Goal: Task Accomplishment & Management: Use online tool/utility

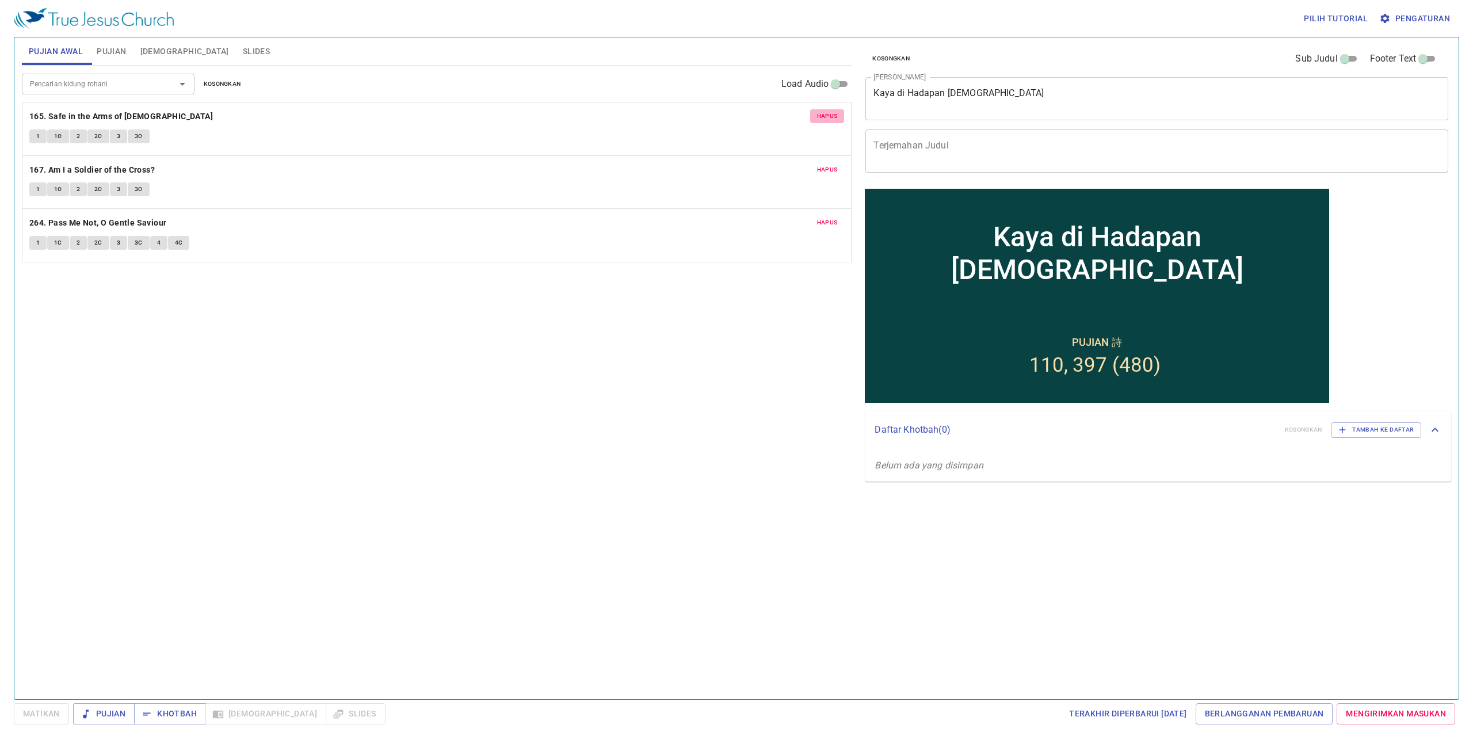
click at [823, 117] on span "Hapus" at bounding box center [827, 116] width 21 height 10
click at [830, 113] on span "Hapus" at bounding box center [827, 116] width 21 height 10
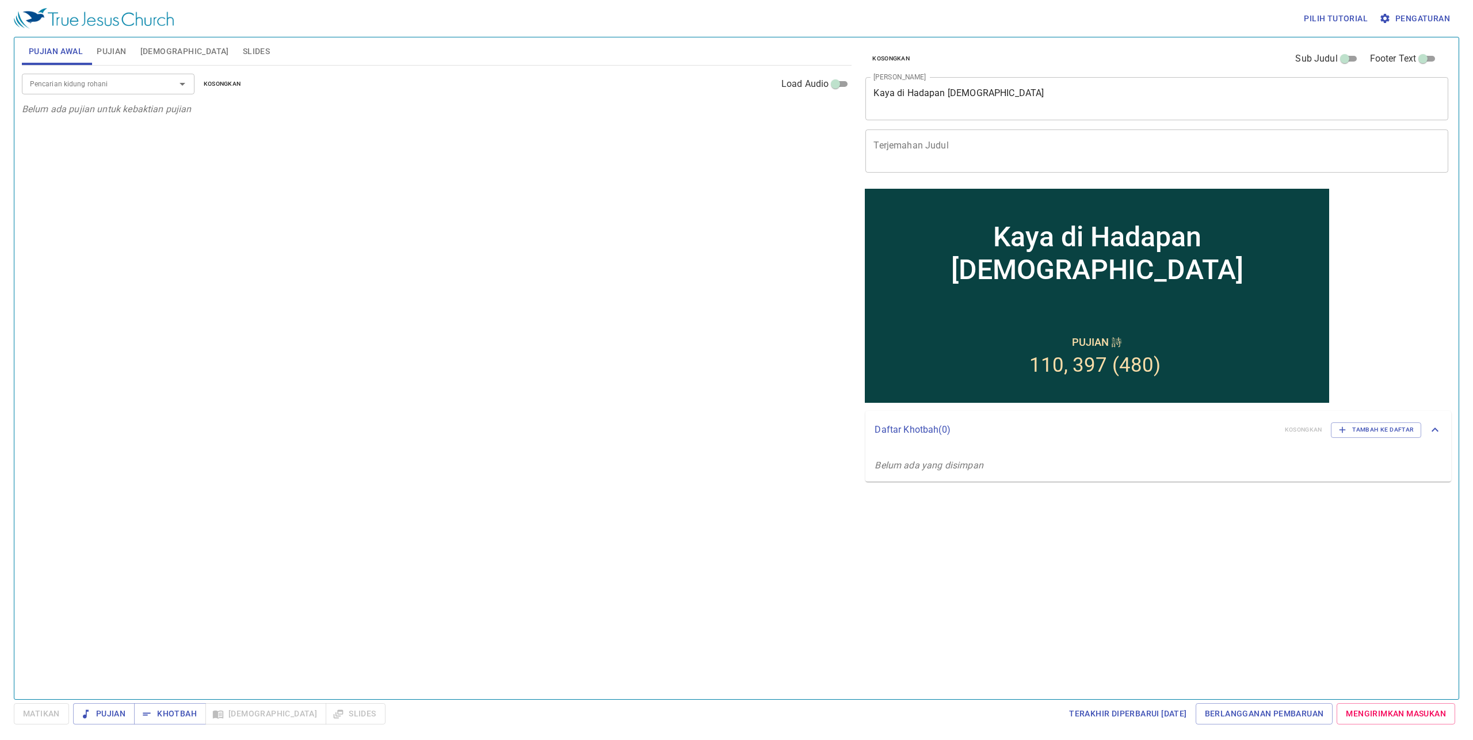
click at [124, 51] on span "Pujian" at bounding box center [111, 51] width 29 height 14
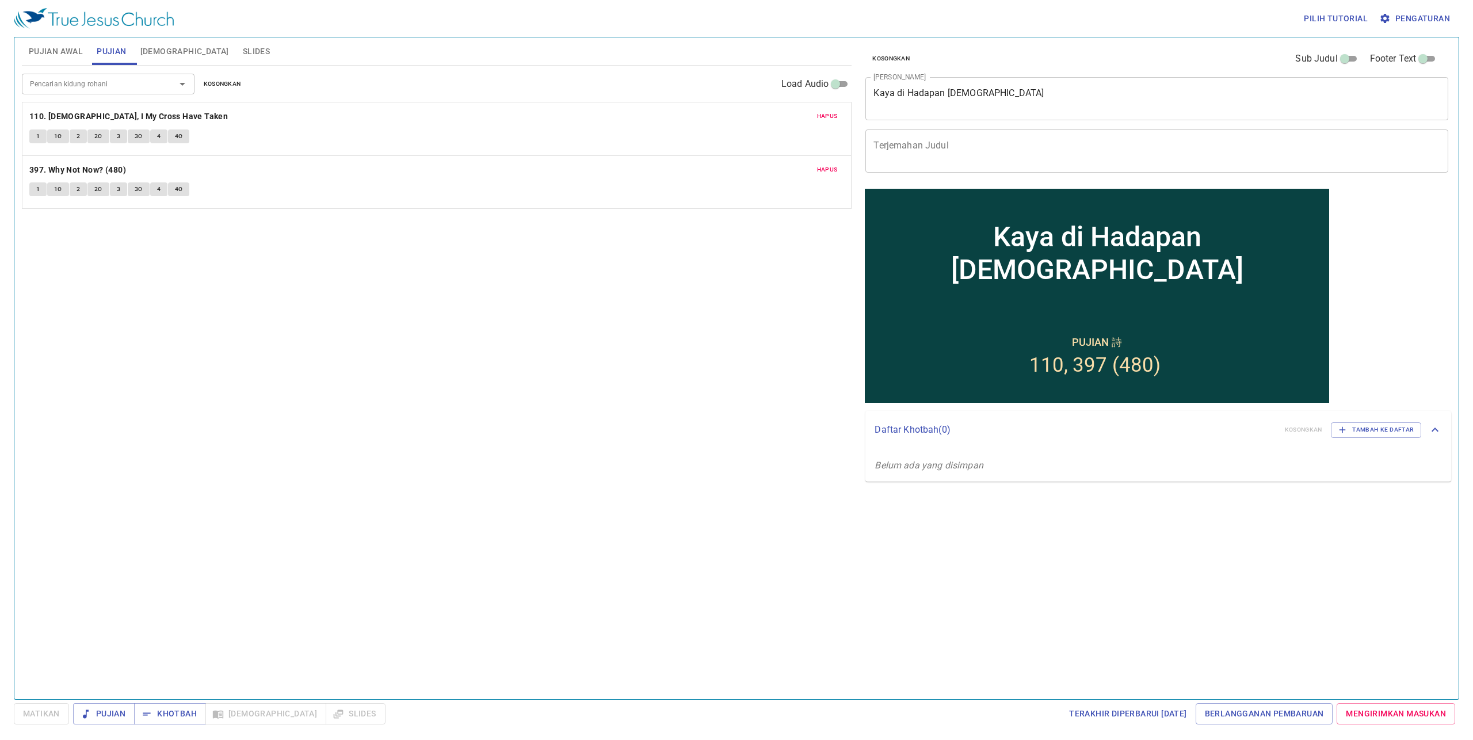
click at [828, 117] on span "Hapus" at bounding box center [827, 116] width 21 height 10
click at [828, 118] on span "Hapus" at bounding box center [827, 116] width 21 height 10
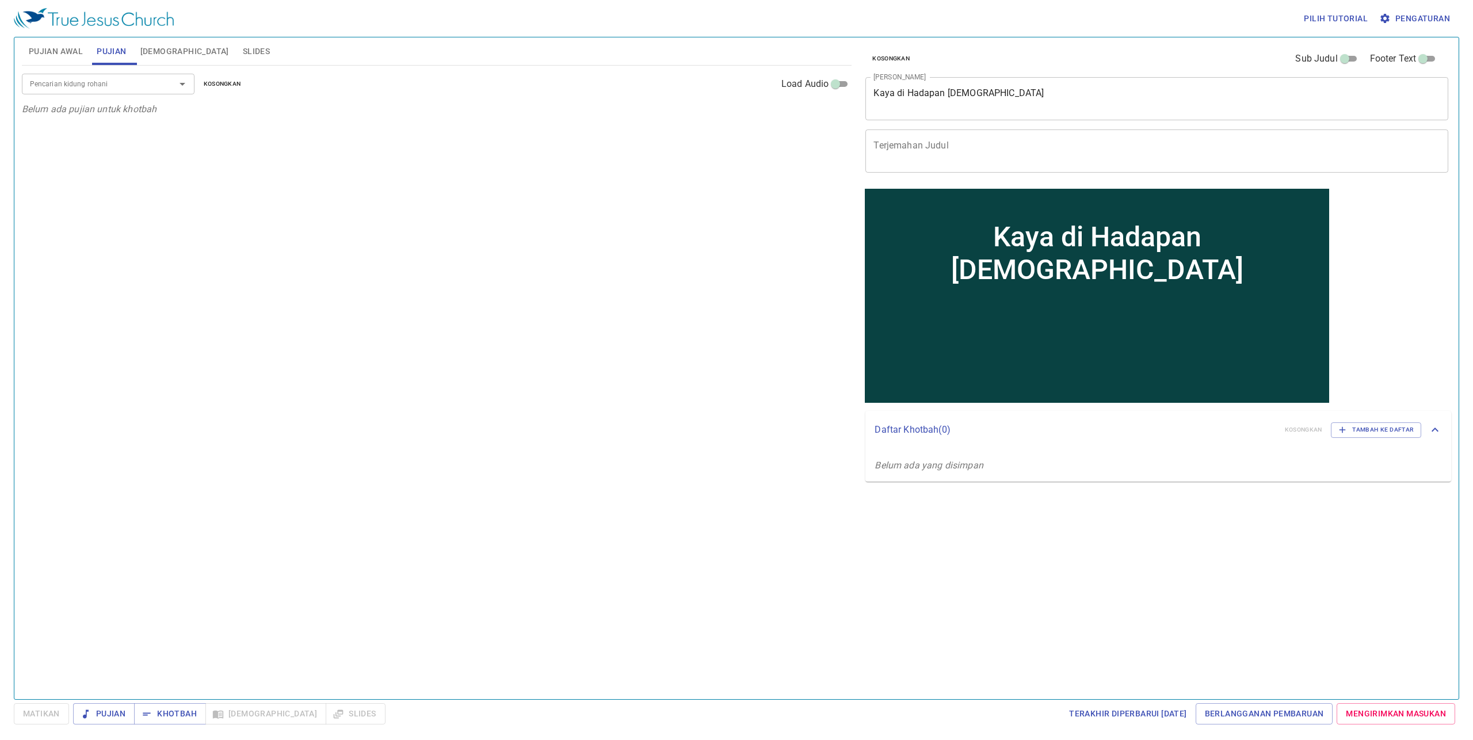
click at [150, 56] on span "[DEMOGRAPHIC_DATA]" at bounding box center [184, 51] width 89 height 14
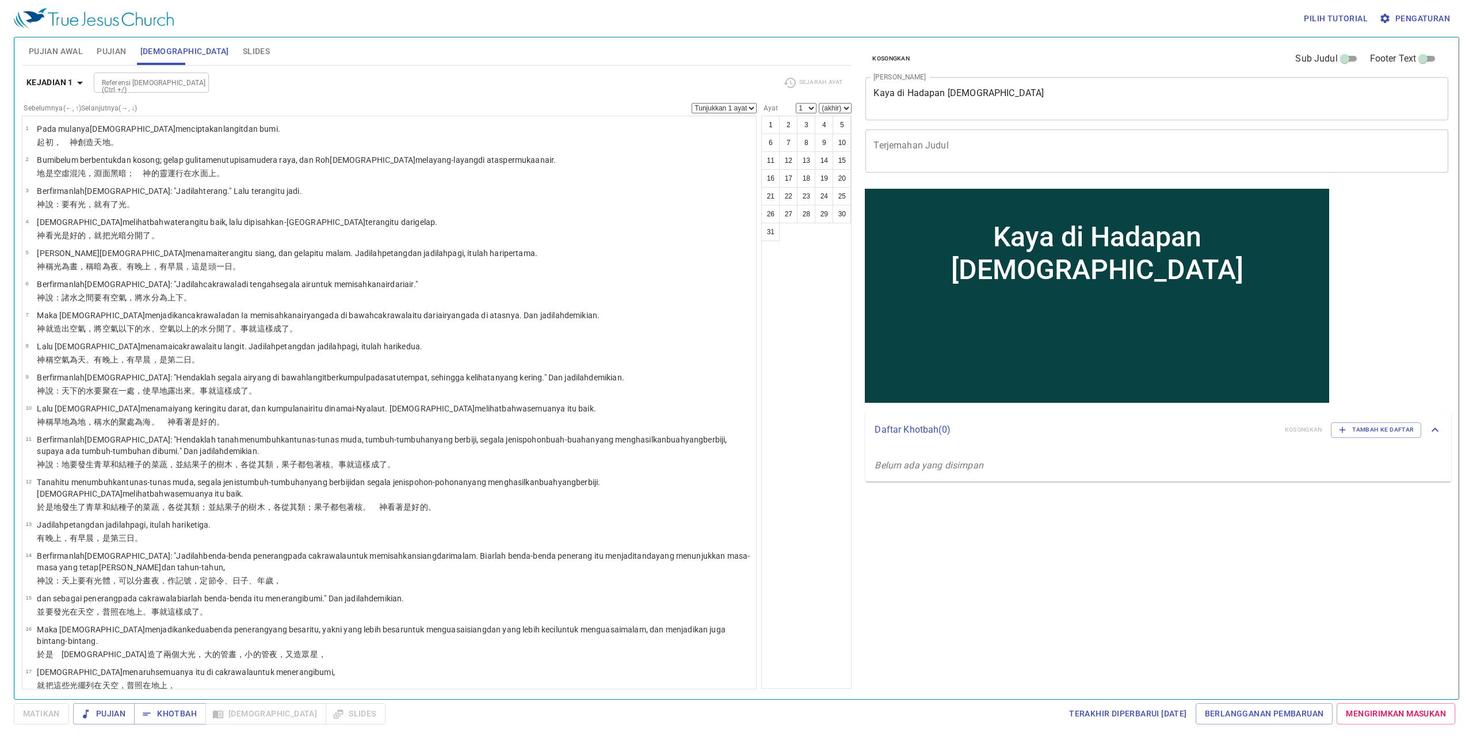
click at [243, 54] on span "Slides" at bounding box center [256, 51] width 27 height 14
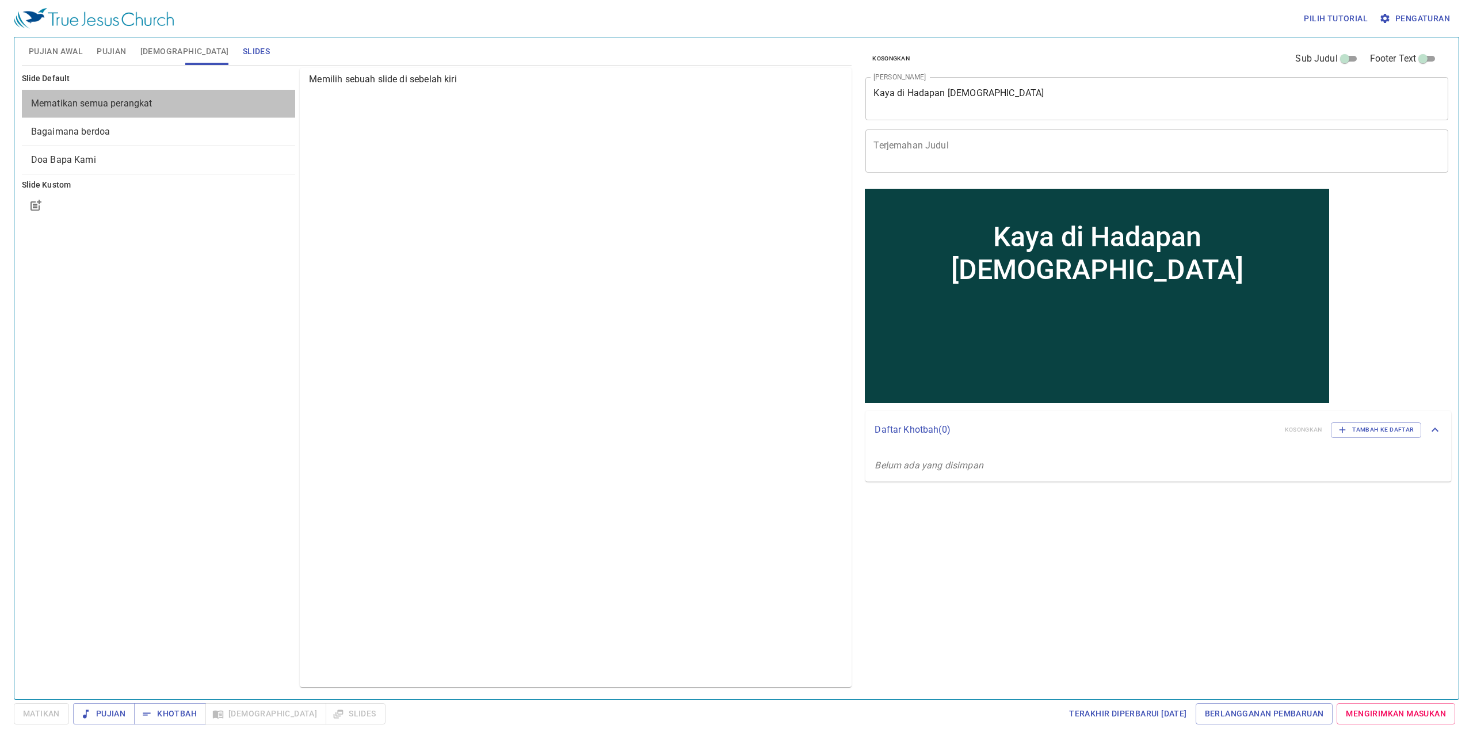
click at [150, 106] on span "Mematikan semua perangkat" at bounding box center [91, 103] width 121 height 11
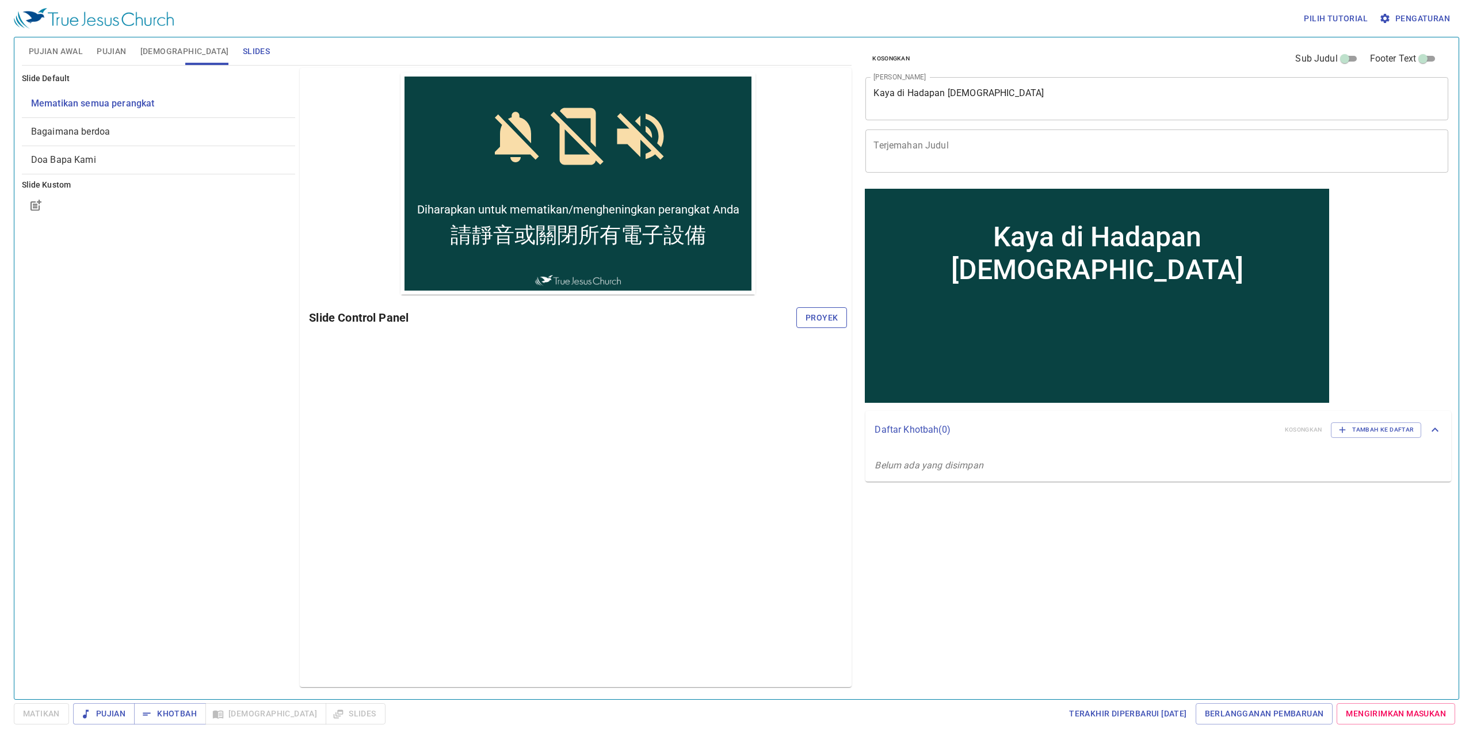
click at [820, 316] on span "Proyek" at bounding box center [821, 318] width 32 height 14
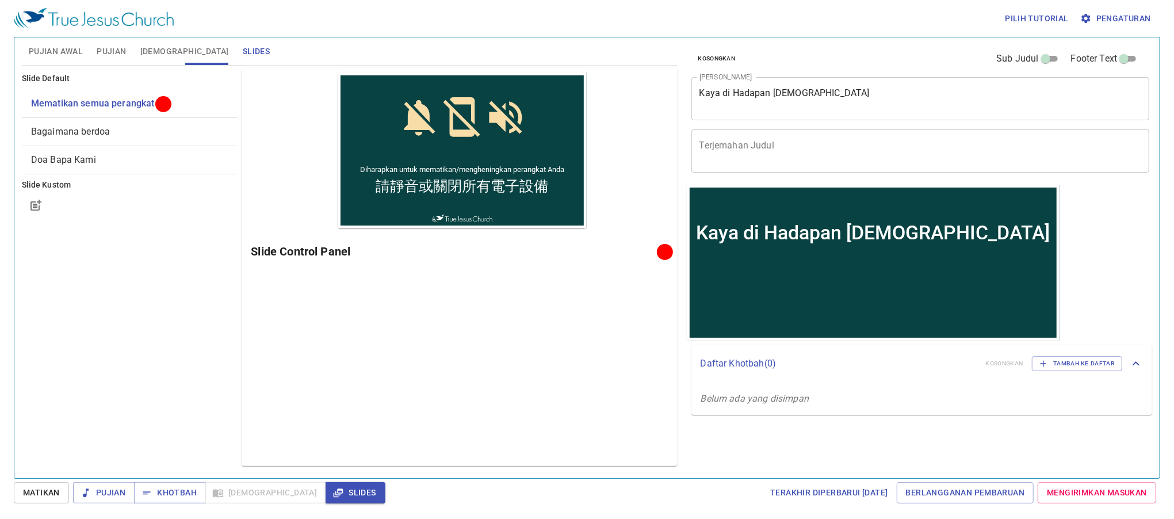
click at [70, 54] on span "Pujian Awal" at bounding box center [56, 51] width 54 height 14
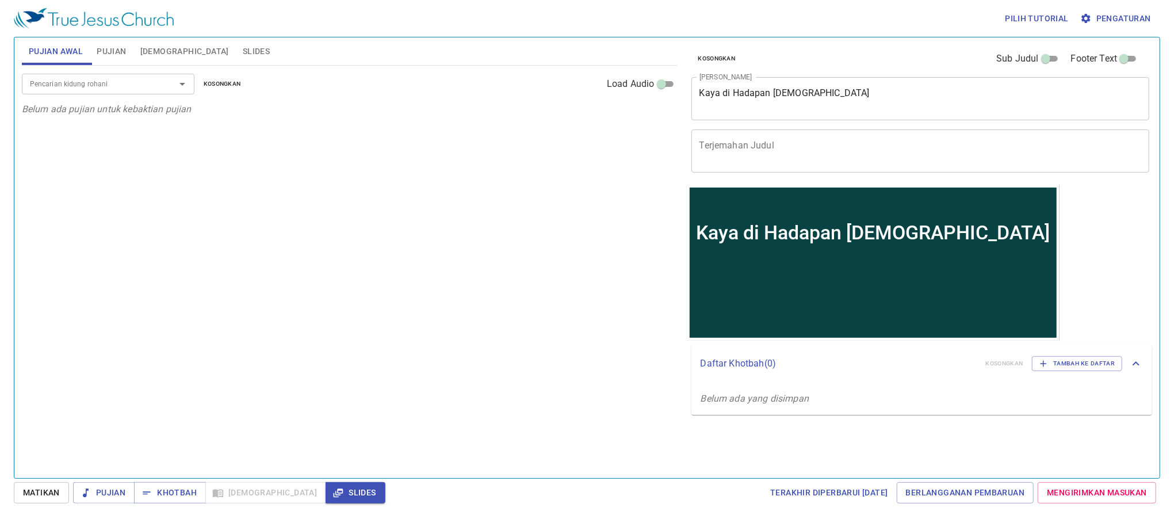
click at [150, 92] on div "Pencarian kidung rohani" at bounding box center [108, 84] width 173 height 20
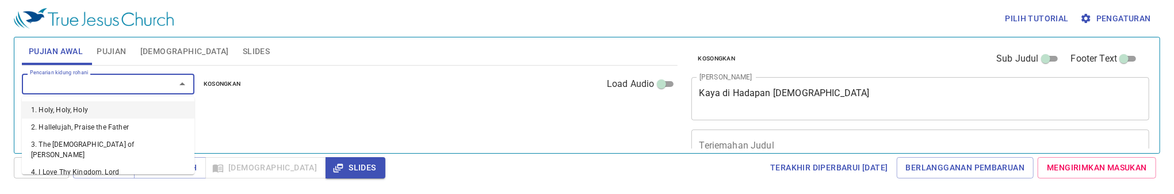
click at [84, 86] on input "Pencarian kidung rohani" at bounding box center [91, 83] width 132 height 13
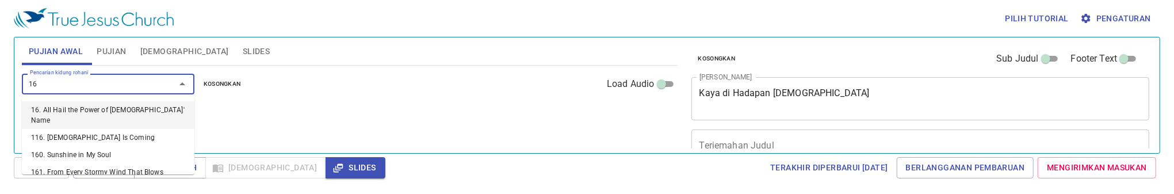
type input "169"
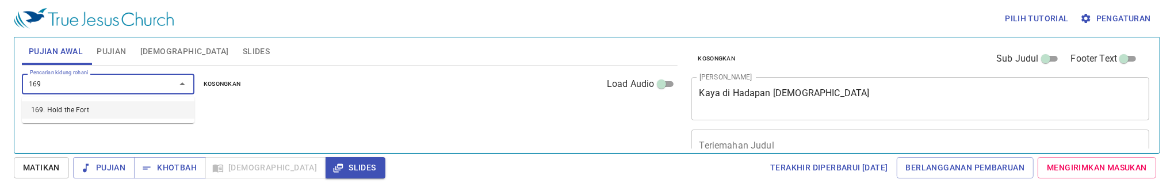
click at [82, 105] on li "169. Hold the Fort" at bounding box center [108, 109] width 173 height 17
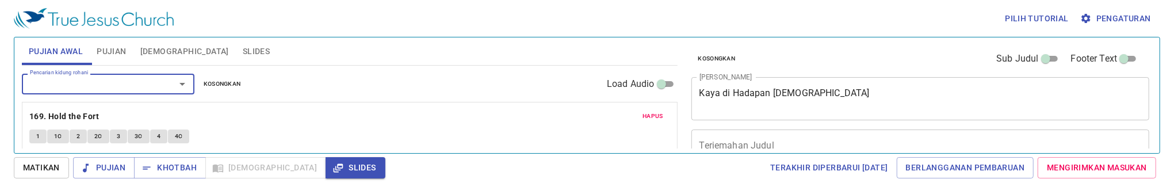
click at [85, 90] on input "Pencarian kidung rohani" at bounding box center [91, 83] width 132 height 13
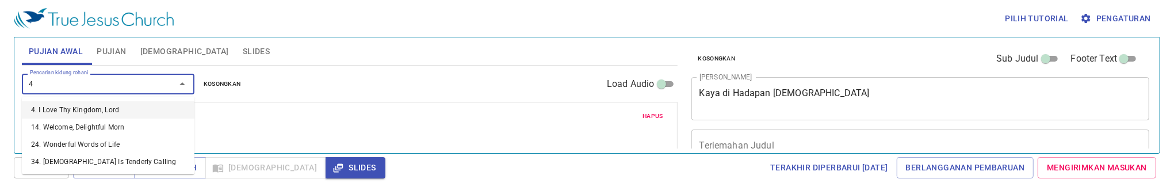
type input "46"
click at [90, 109] on li "46. [PERSON_NAME] Healed My Sight" at bounding box center [108, 109] width 173 height 17
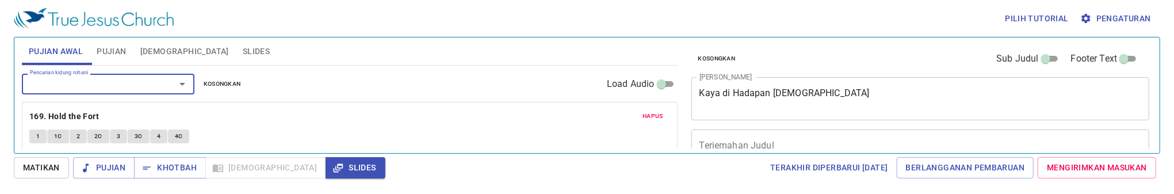
click at [83, 91] on div "Pencarian kidung rohani" at bounding box center [108, 84] width 173 height 20
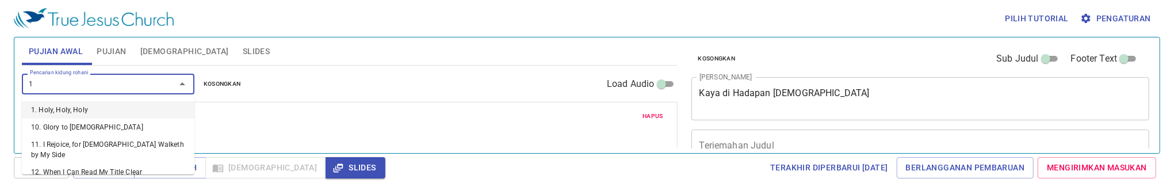
type input "18"
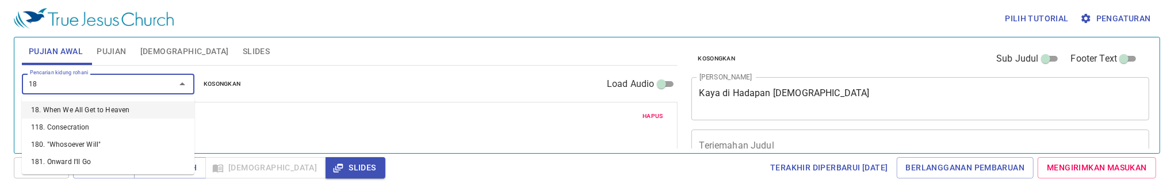
click at [66, 109] on li "18. When We All Get to Heaven" at bounding box center [108, 109] width 173 height 17
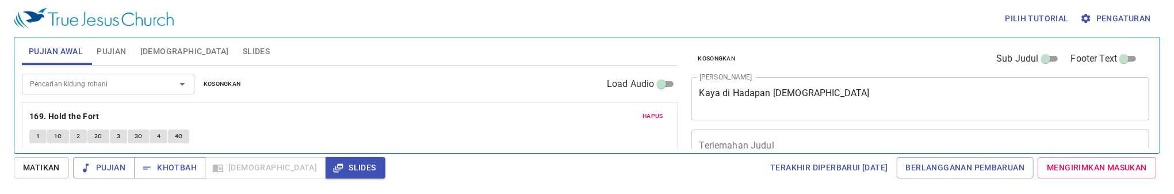
click at [288, 106] on div "Hapus 169. Hold the Fort 1 1C 2 2C 3 3C 4 4C" at bounding box center [349, 128] width 655 height 53
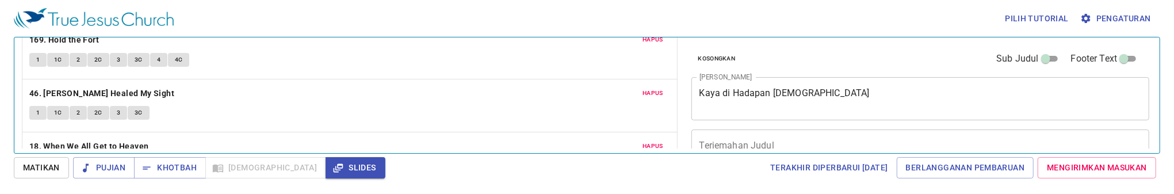
click at [42, 62] on button "1" at bounding box center [37, 60] width 17 height 14
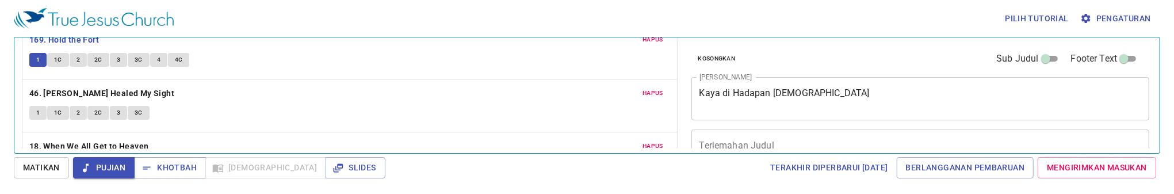
click at [311, 36] on div "Pilih tutorial Pengaturan" at bounding box center [585, 18] width 1142 height 37
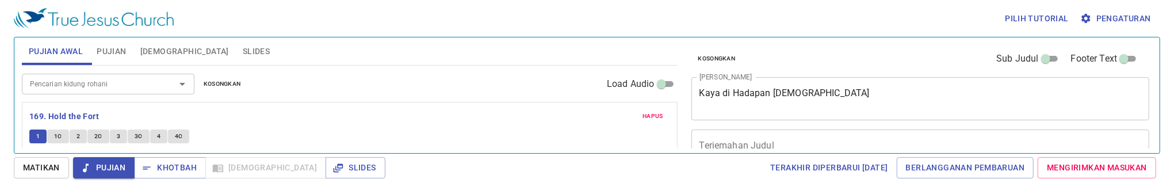
click at [118, 54] on span "Pujian" at bounding box center [111, 51] width 29 height 14
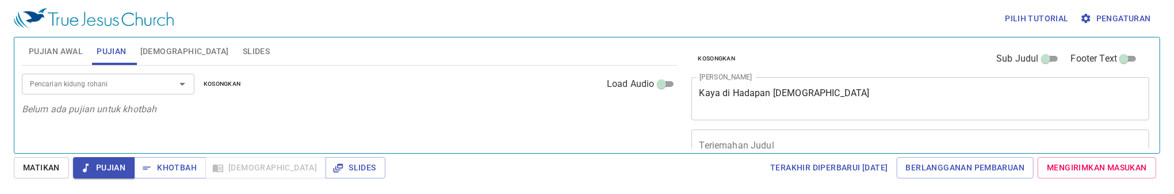
click at [129, 91] on div "Pencarian kidung rohani" at bounding box center [108, 84] width 173 height 20
click at [66, 51] on span "Pujian Awal" at bounding box center [56, 51] width 54 height 14
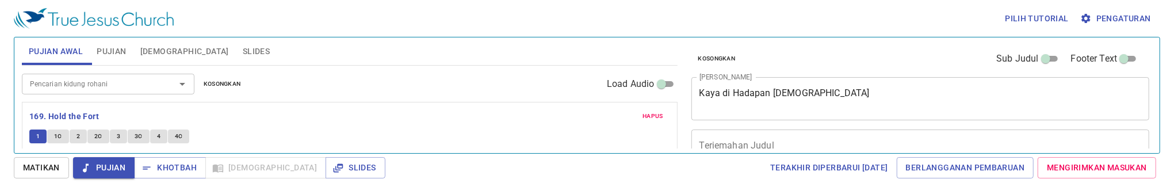
click at [108, 56] on span "Pujian" at bounding box center [111, 51] width 29 height 14
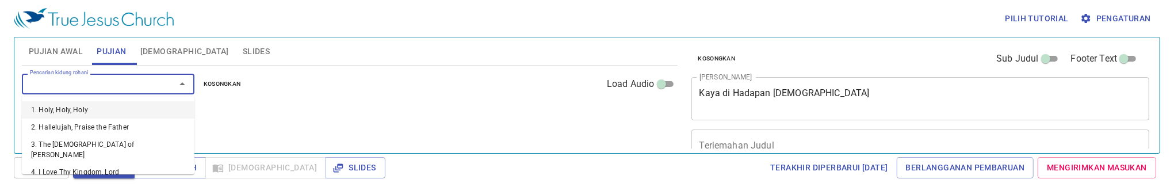
click at [109, 83] on input "Pencarian kidung rohani" at bounding box center [91, 83] width 132 height 13
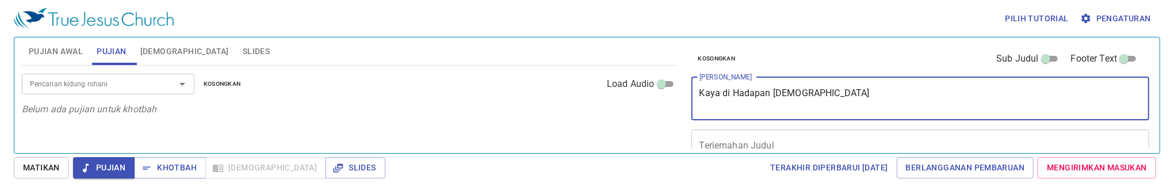
click at [897, 106] on textarea "Kaya di Hadapan Allah" at bounding box center [921, 98] width 442 height 22
drag, startPoint x: 870, startPoint y: 104, endPoint x: 681, endPoint y: 108, distance: 188.8
click at [681, 108] on div "Pujian Awal Pujian Alkitab Slides Pencarian kidung rohani Pencarian kidung roha…" at bounding box center [587, 91] width 1140 height 116
paste textarea "emah Pertemuan Sampai menjadi Bait"
type textarea "Kemah Pertemuan Sampai menjadi Bait Allah"
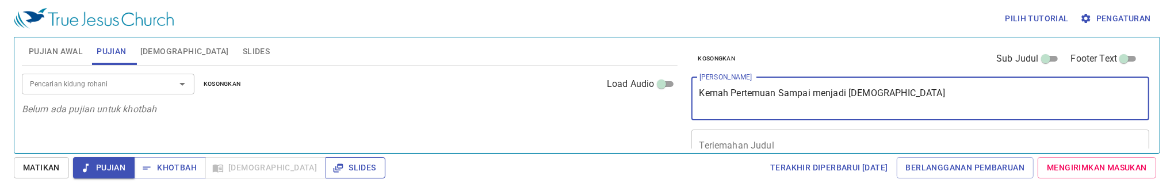
click at [335, 169] on span "Slides" at bounding box center [355, 168] width 41 height 14
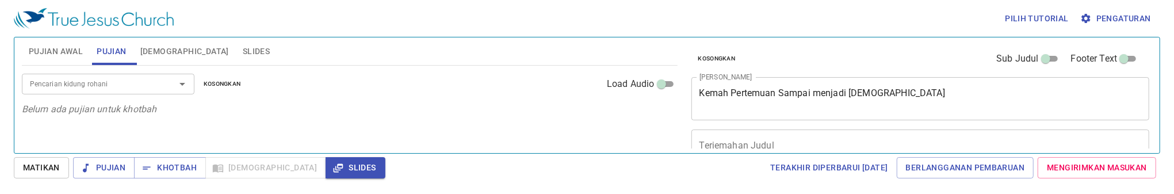
click at [127, 87] on input "Pencarian kidung rohani" at bounding box center [91, 83] width 132 height 13
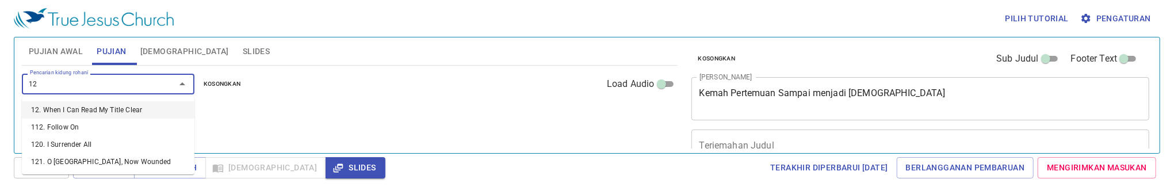
type input "128"
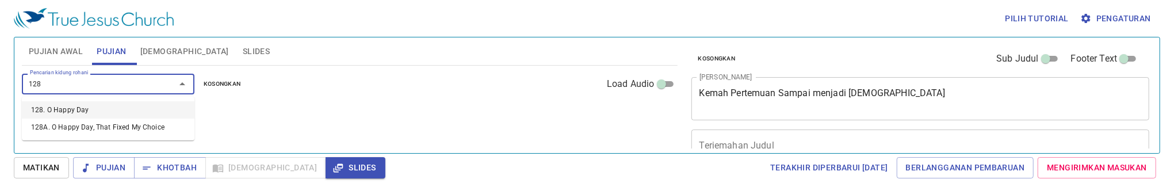
click at [127, 104] on li "128. O Happy Day" at bounding box center [108, 109] width 173 height 17
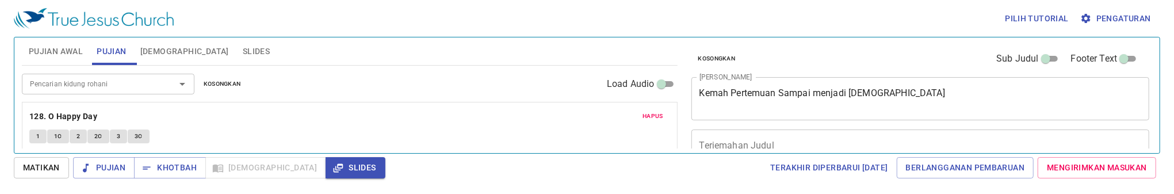
click at [279, 7] on div "Pilih tutorial Pengaturan" at bounding box center [585, 18] width 1142 height 37
click at [87, 93] on div "Pencarian kidung rohani" at bounding box center [108, 84] width 173 height 20
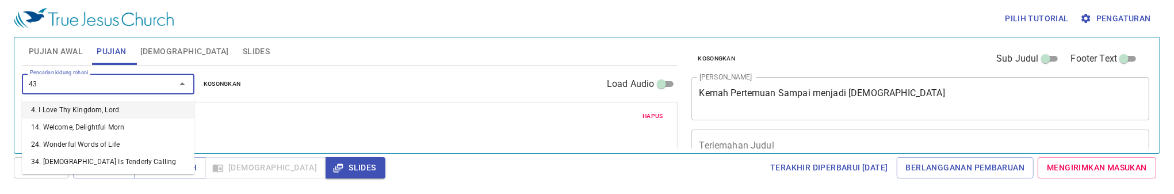
type input "430"
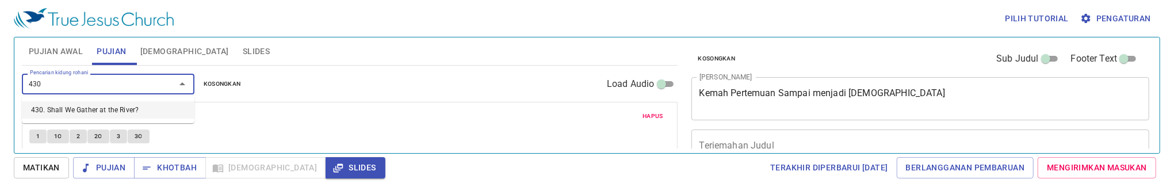
click at [81, 107] on li "430. Shall We Gather at the River?" at bounding box center [108, 109] width 173 height 17
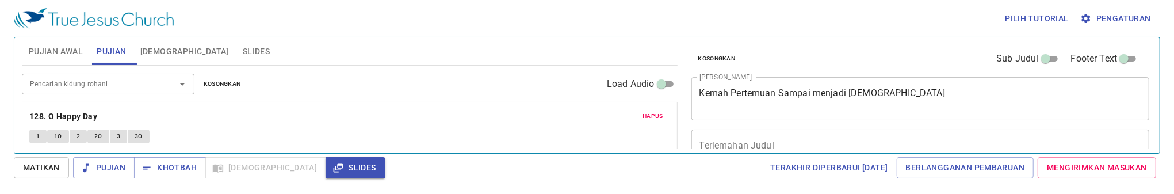
click at [296, 33] on div "Pilih tutorial Pengaturan" at bounding box center [585, 18] width 1142 height 37
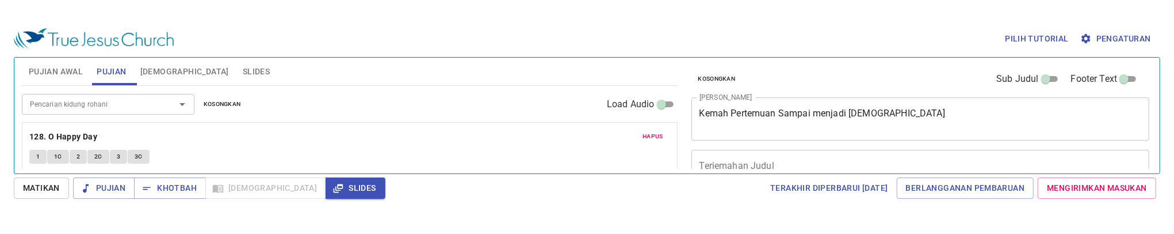
scroll to position [61, 0]
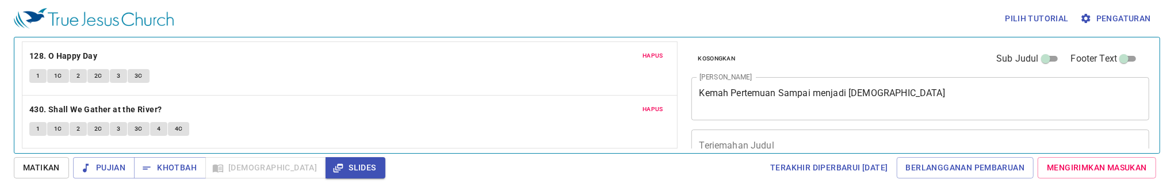
click at [40, 132] on span "1" at bounding box center [37, 129] width 3 height 10
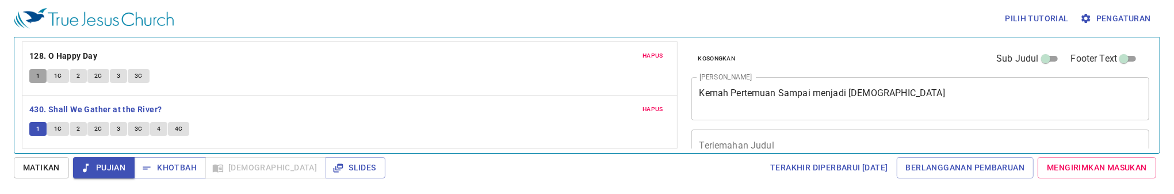
click at [37, 78] on span "1" at bounding box center [37, 76] width 3 height 10
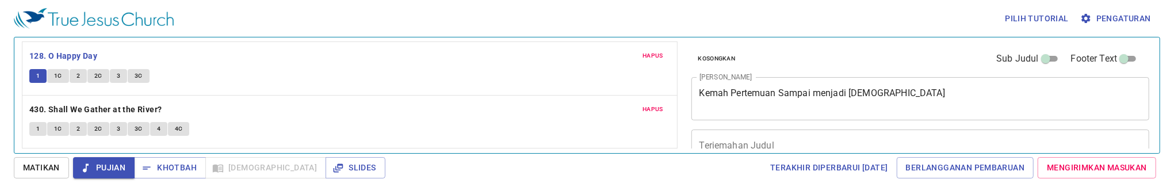
click at [56, 79] on span "1C" at bounding box center [58, 76] width 8 height 10
click at [77, 78] on span "2" at bounding box center [78, 76] width 3 height 10
click at [102, 77] on span "2C" at bounding box center [98, 76] width 8 height 10
click at [120, 77] on span "3" at bounding box center [118, 76] width 3 height 10
click at [147, 81] on button "3C" at bounding box center [139, 76] width 22 height 14
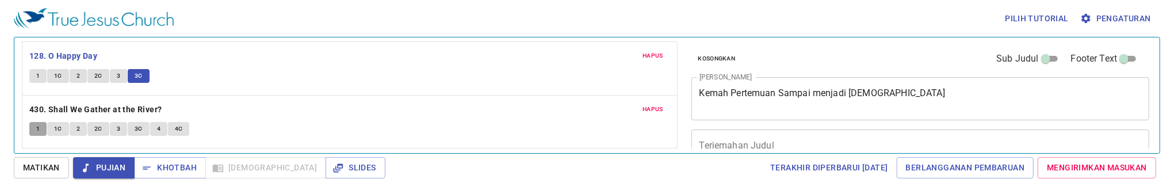
click at [43, 123] on button "1" at bounding box center [37, 129] width 17 height 14
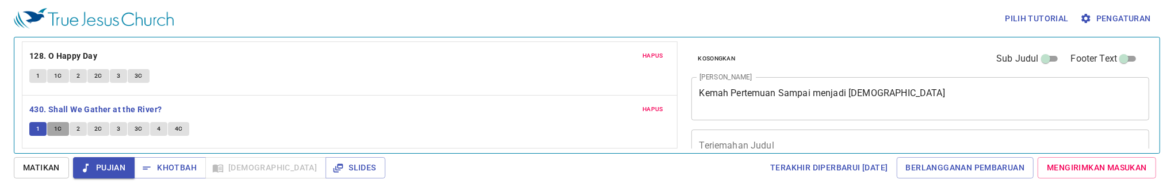
click at [54, 124] on span "1C" at bounding box center [58, 129] width 8 height 10
click at [77, 129] on span "2" at bounding box center [78, 129] width 3 height 10
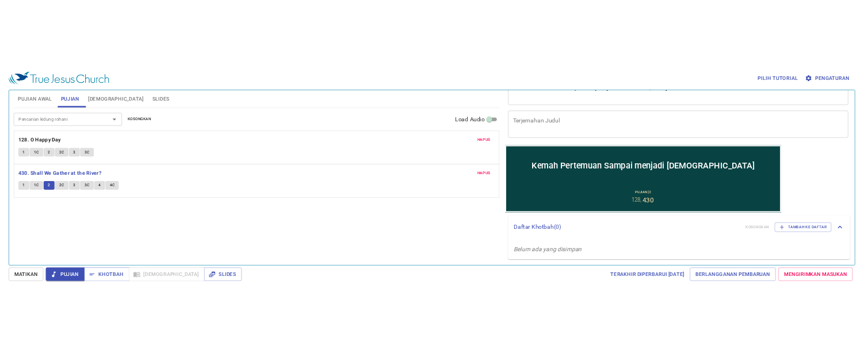
scroll to position [0, 0]
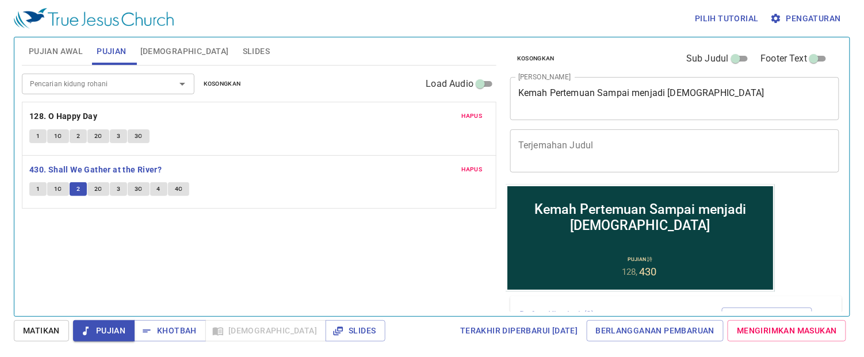
click at [30, 355] on div "Pilih tutorial Pengaturan Pujian Awal Pujian Alkitab Slides Pencarian kidung ro…" at bounding box center [432, 178] width 864 height 357
click at [335, 324] on span "Slides" at bounding box center [355, 331] width 41 height 14
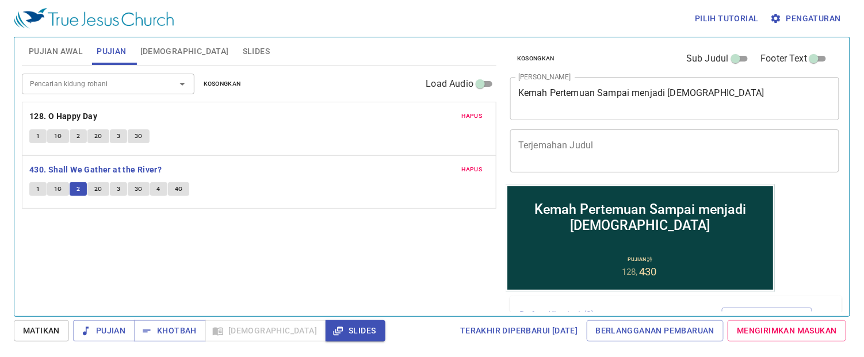
click at [311, 267] on div "Pencarian kidung rohani Pencarian kidung rohani Kosongkan Load Audio Hapus 128.…" at bounding box center [259, 186] width 475 height 241
click at [376, 282] on div "Pencarian kidung rohani Pencarian kidung rohani Kosongkan Load Audio Hapus 128.…" at bounding box center [259, 186] width 475 height 241
click at [802, 60] on input "Footer Text" at bounding box center [813, 61] width 41 height 14
checkbox input "true"
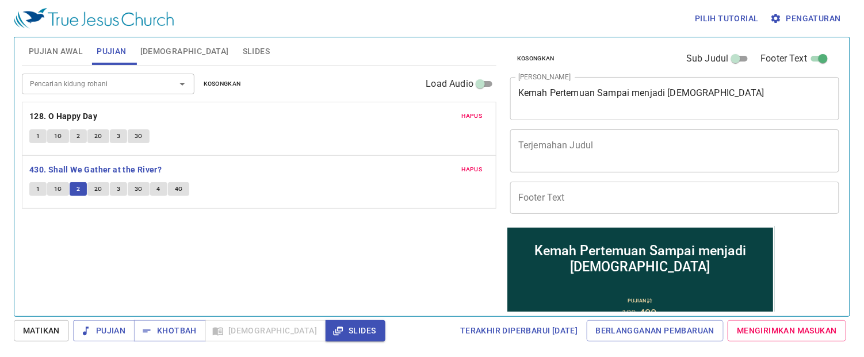
click at [620, 200] on input "Footer Text" at bounding box center [674, 198] width 329 height 32
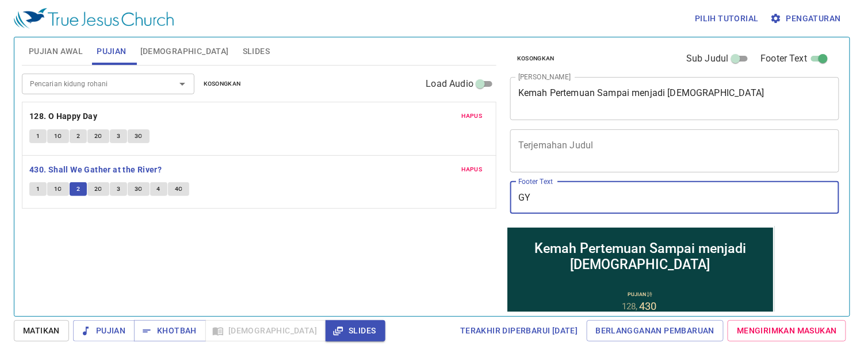
type input "G"
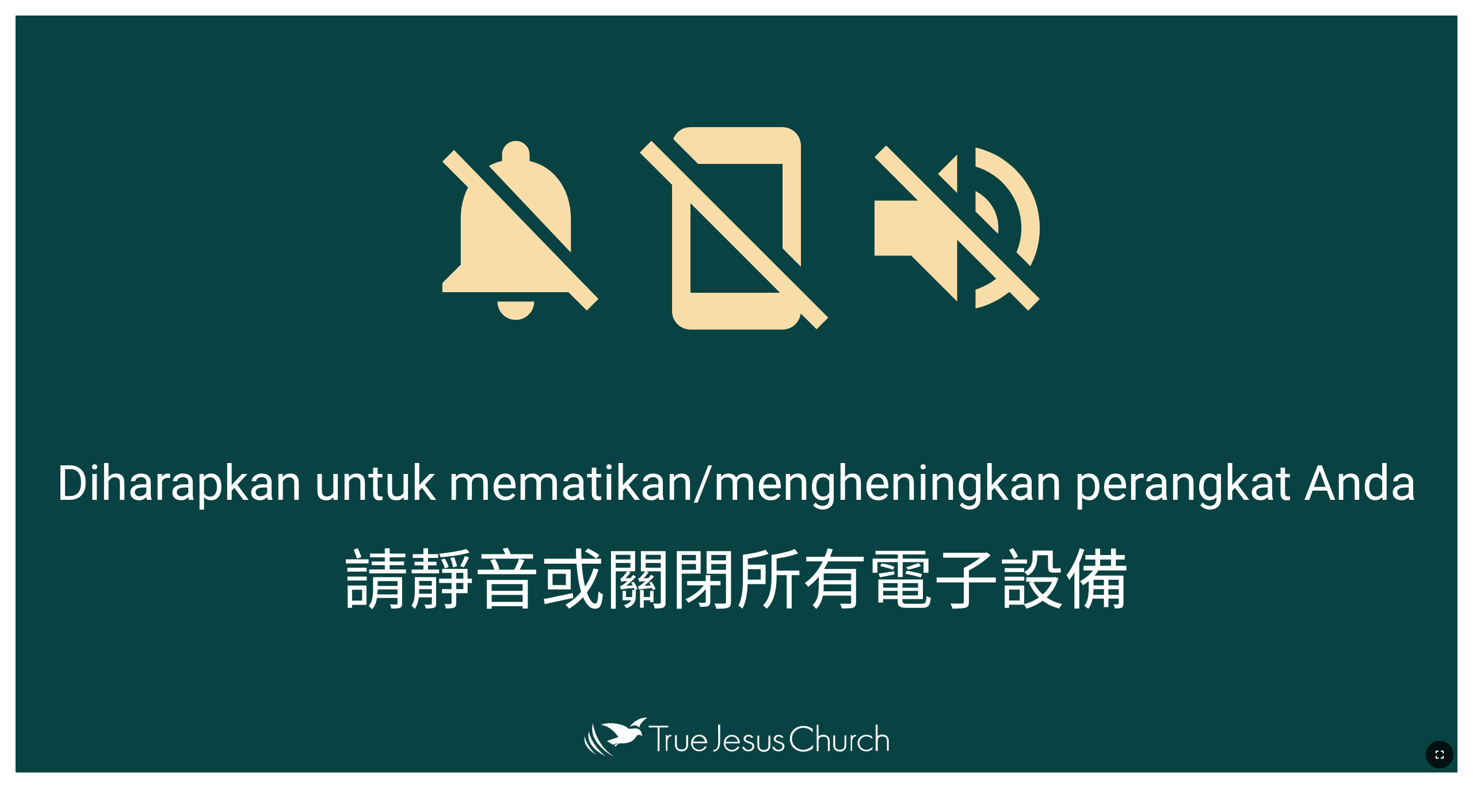
click at [1227, 750] on icon "button" at bounding box center [1440, 755] width 14 height 14
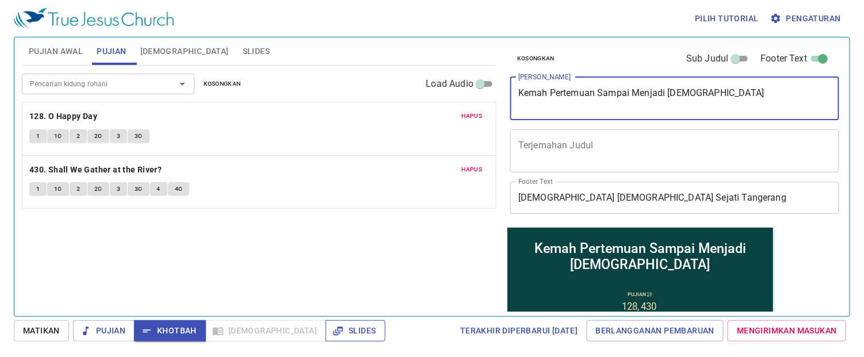
type textarea "Kemah Pertemuan Sampai Menjadi Bait Allah"
click at [335, 332] on span "Slides" at bounding box center [355, 331] width 41 height 14
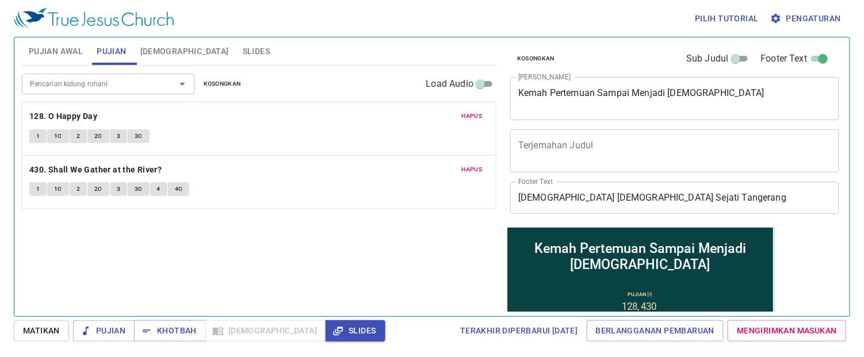
click at [320, 59] on div "Pujian Awal Pujian Alkitab Slides" at bounding box center [259, 51] width 475 height 28
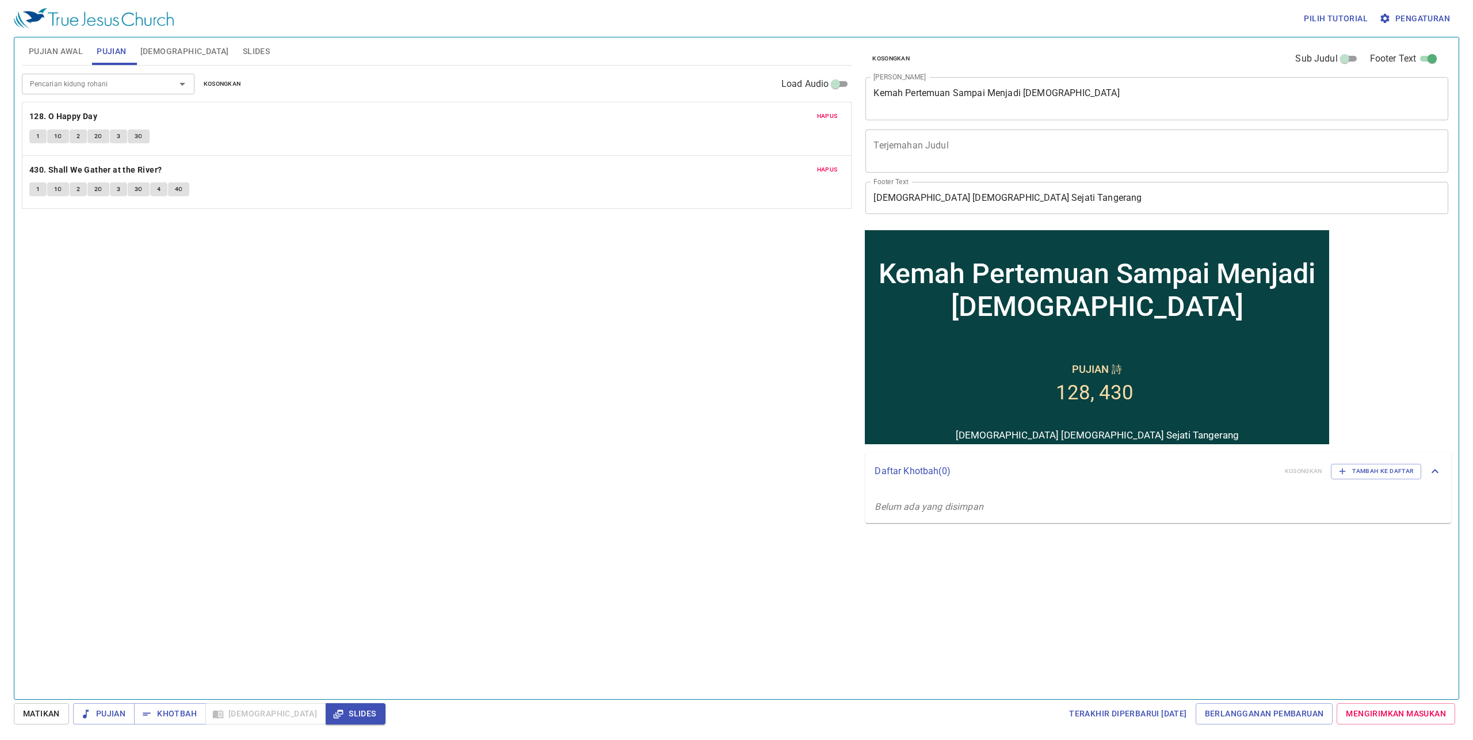
click at [243, 52] on span "Slides" at bounding box center [256, 51] width 27 height 14
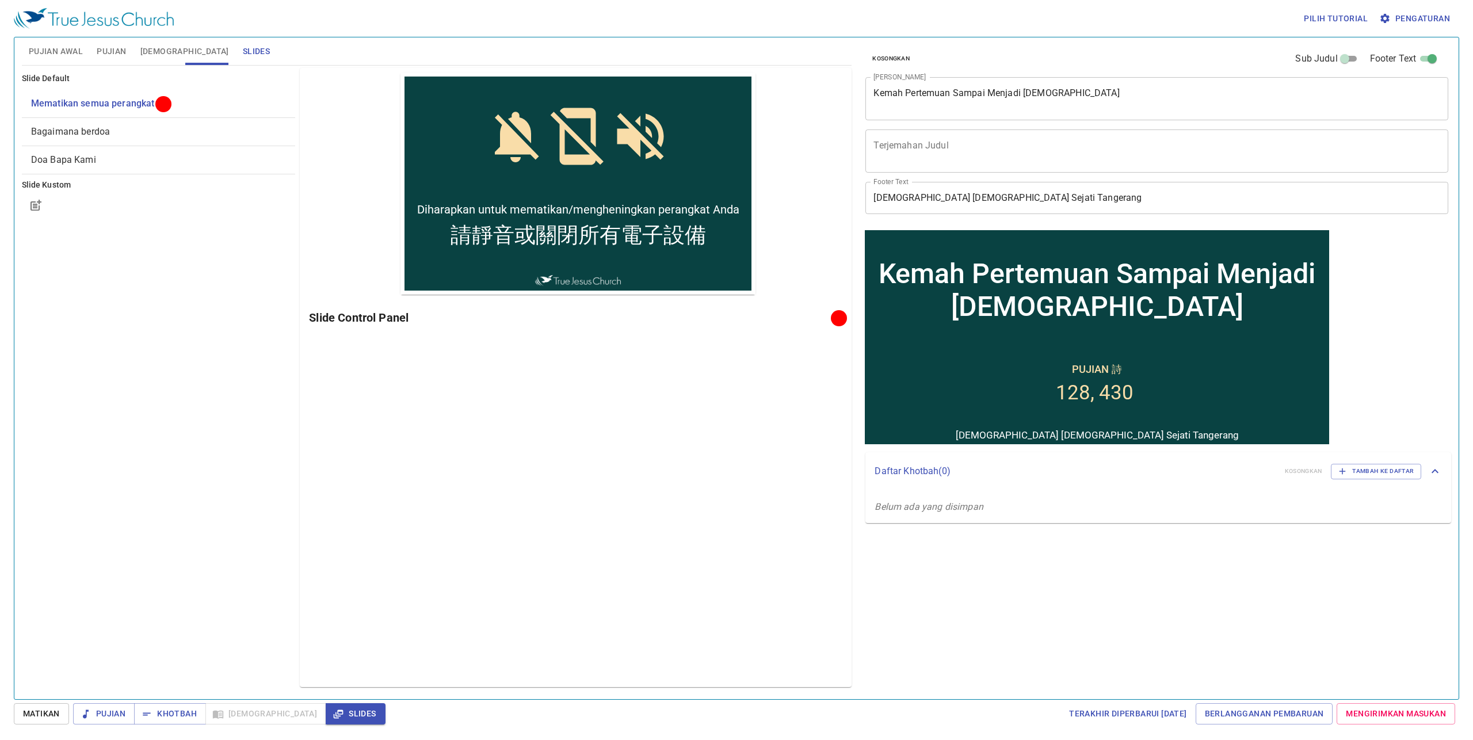
click at [124, 49] on span "Pujian" at bounding box center [111, 51] width 29 height 14
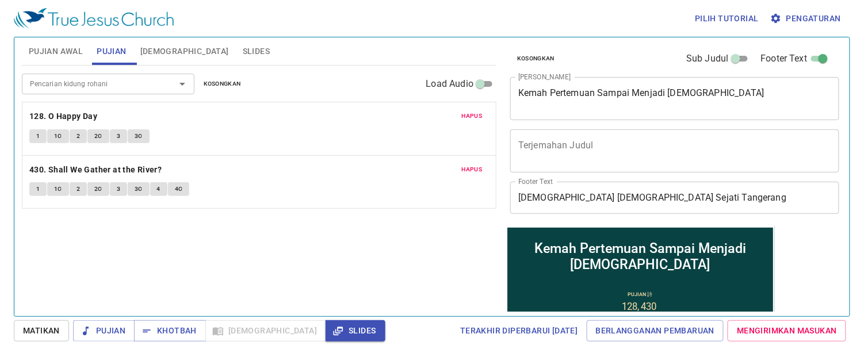
click at [243, 54] on span "Slides" at bounding box center [256, 51] width 27 height 14
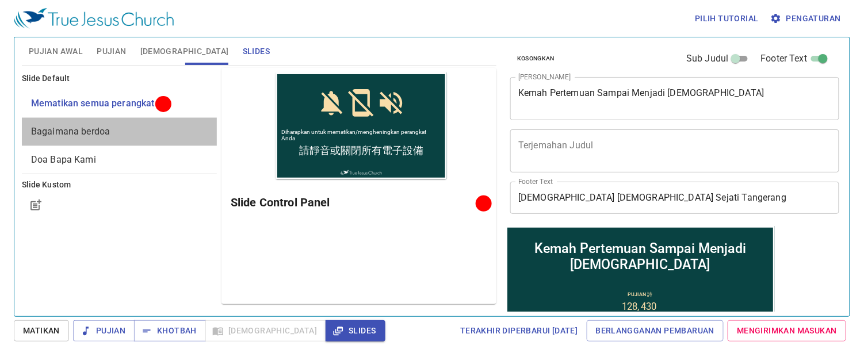
click at [154, 129] on span "Bagaimana berdoa" at bounding box center [119, 132] width 177 height 14
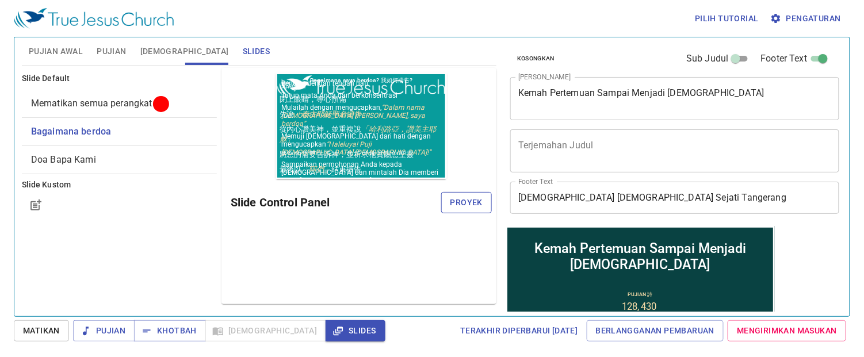
click at [475, 201] on span "Proyek" at bounding box center [466, 203] width 32 height 14
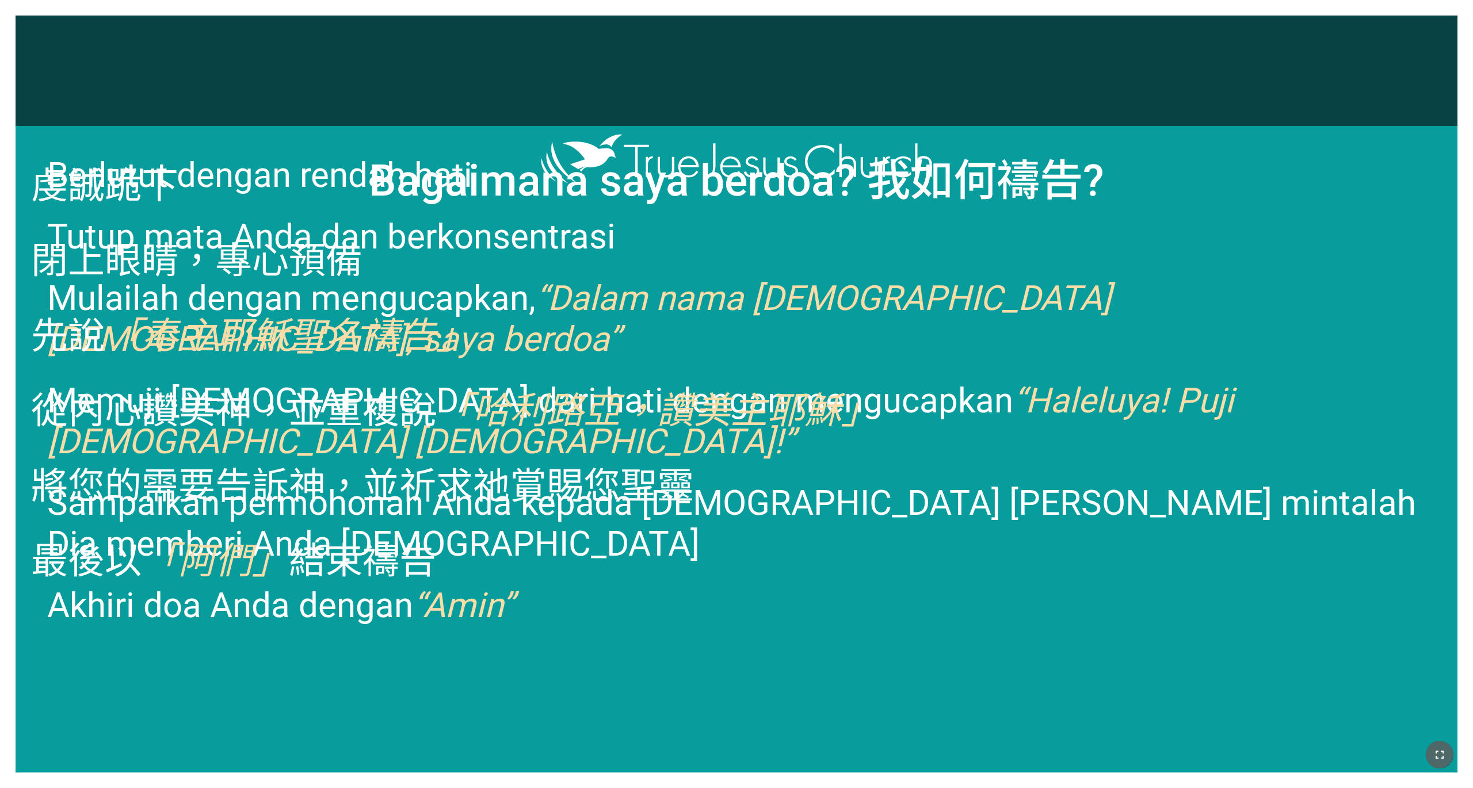
click at [1227, 748] on icon "button" at bounding box center [1440, 755] width 14 height 14
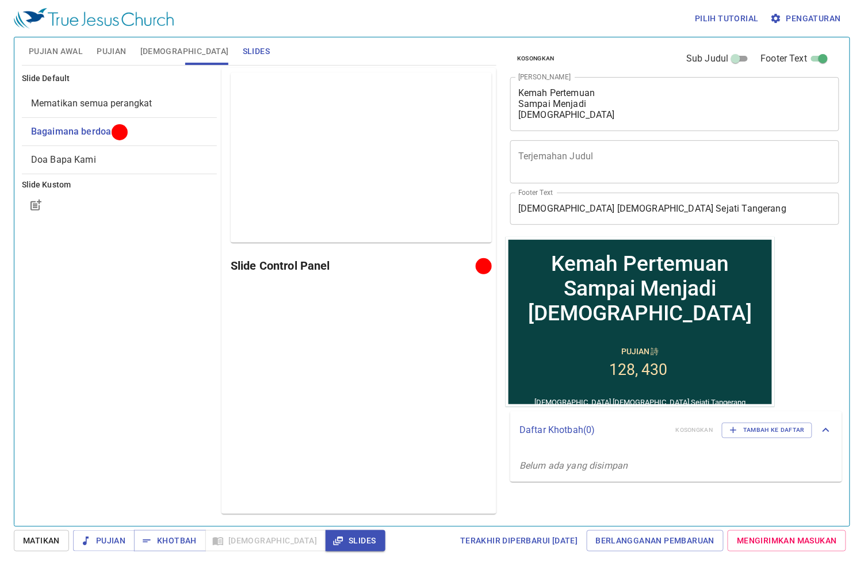
click at [168, 52] on span "[DEMOGRAPHIC_DATA]" at bounding box center [184, 51] width 89 height 14
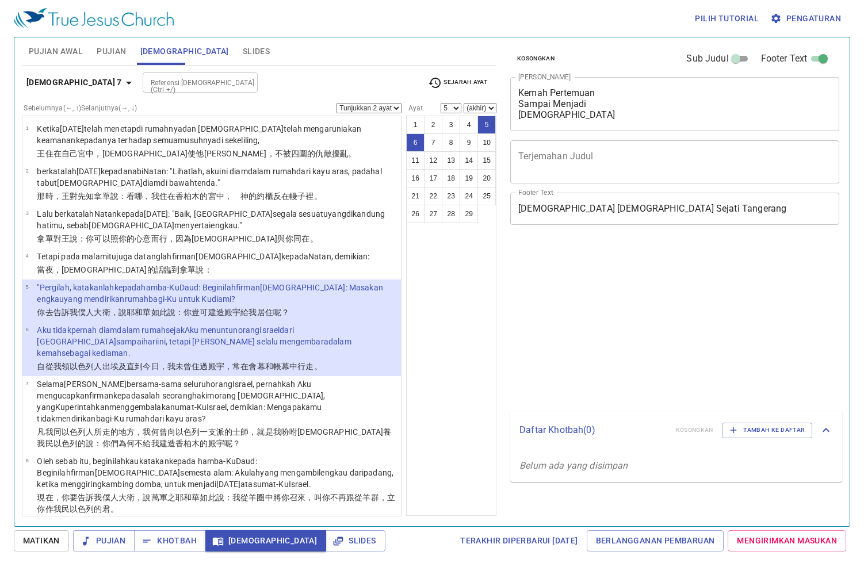
select select "2"
select select "5"
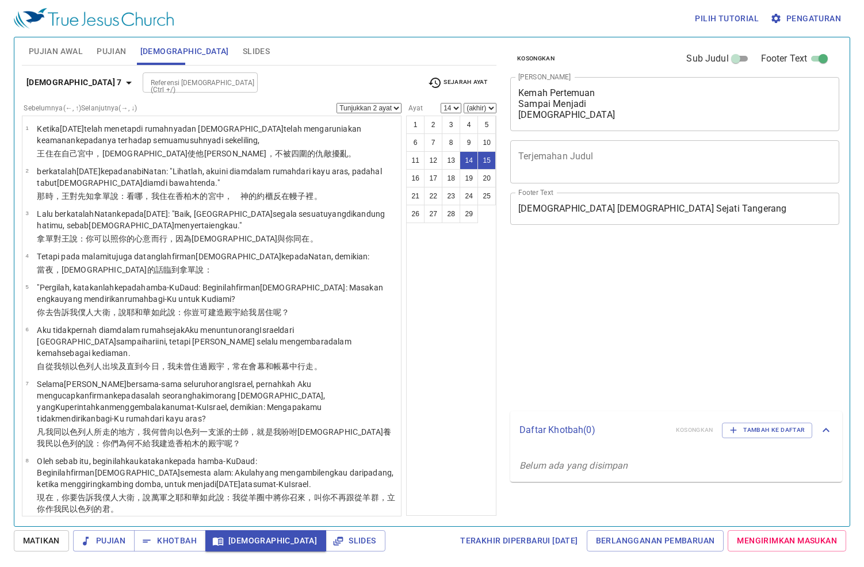
select select "2"
select select "14"
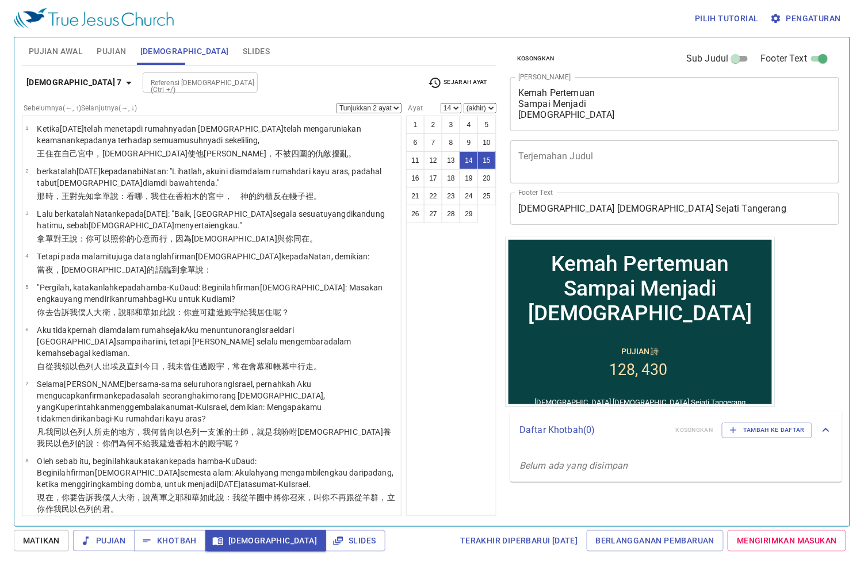
click at [396, 110] on select "Tunjukkan 1 ayat Tunjukkan 2 ayat Tunjukkan 3 ayat Tunjukkan 4 ayat Tunjukkan 5…" at bounding box center [369, 108] width 65 height 10
click at [396, 106] on select "Tunjukkan 1 ayat Tunjukkan 2 ayat Tunjukkan 3 ayat Tunjukkan 4 ayat Tunjukkan 5…" at bounding box center [369, 108] width 65 height 10
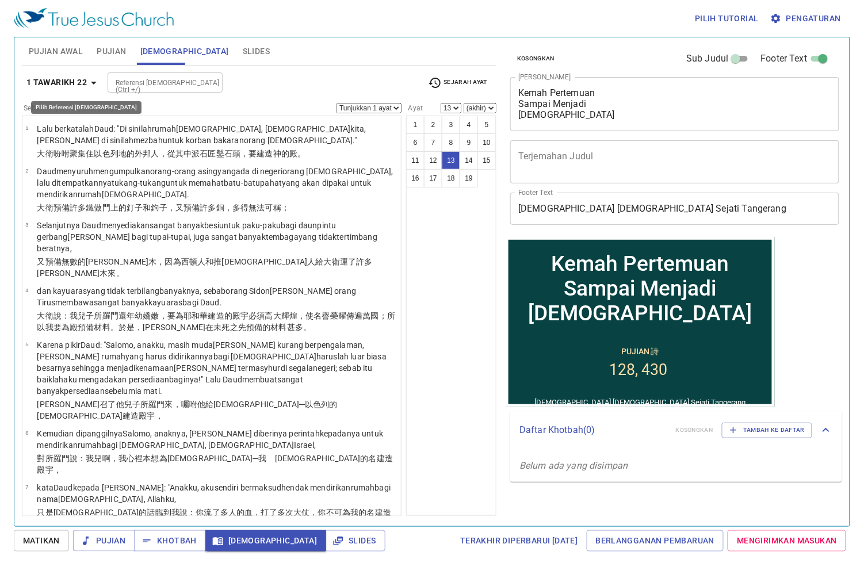
select select "14"
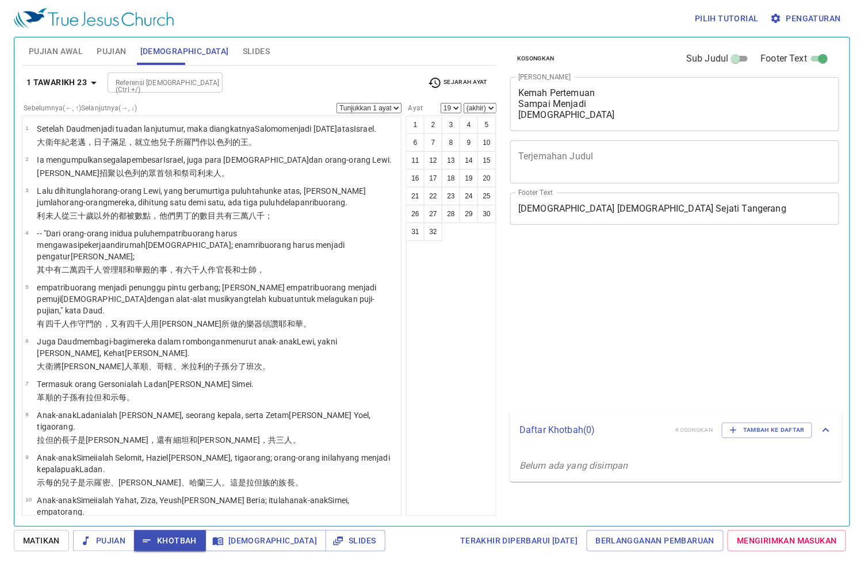
click at [349, 167] on td "Ia mengumpulkan segala pembesar Israel , juga para imam dan orang-orang Lewi ." at bounding box center [214, 160] width 355 height 13
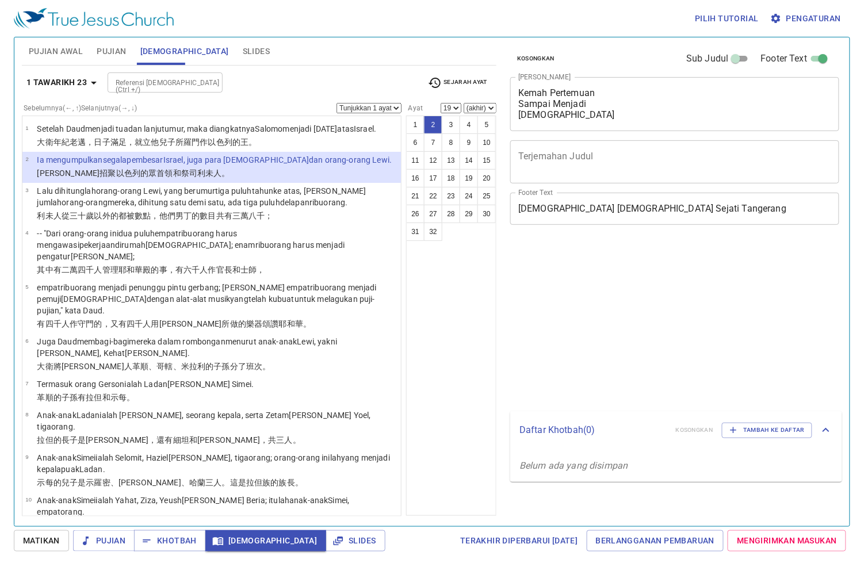
select select "2"
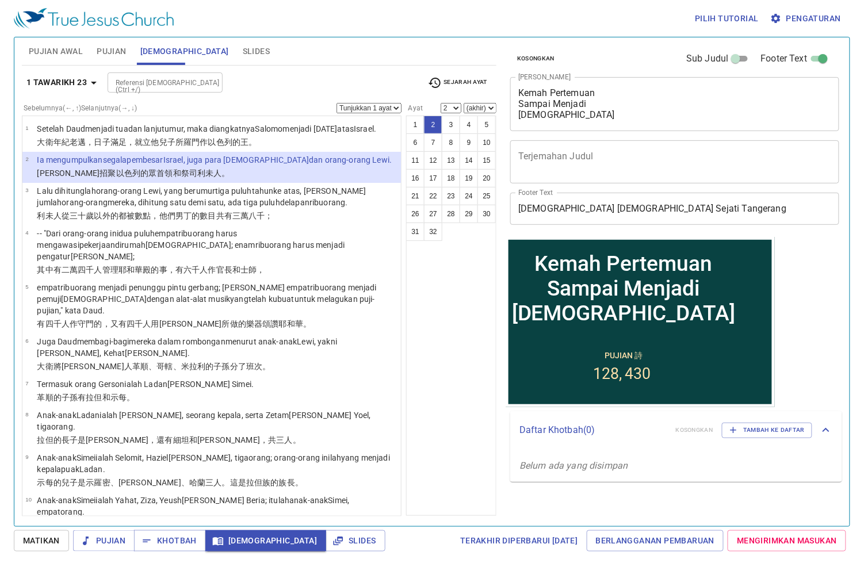
click at [316, 179] on p "大衛招聚 以色列 的眾首領 和祭司 利未人 。" at bounding box center [214, 173] width 355 height 12
click at [262, 179] on p "大衛招聚 以色列 的眾首領 和祭司 利未人 。" at bounding box center [214, 173] width 355 height 12
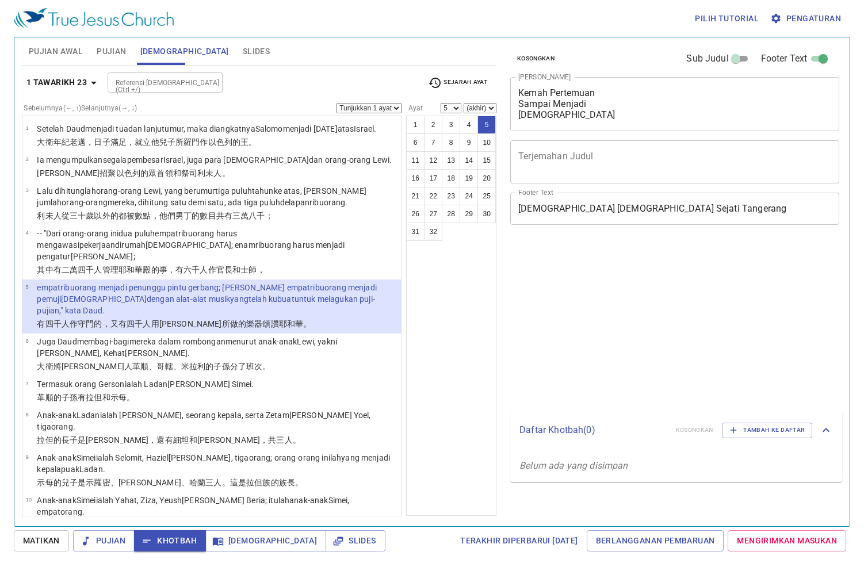
select select "5"
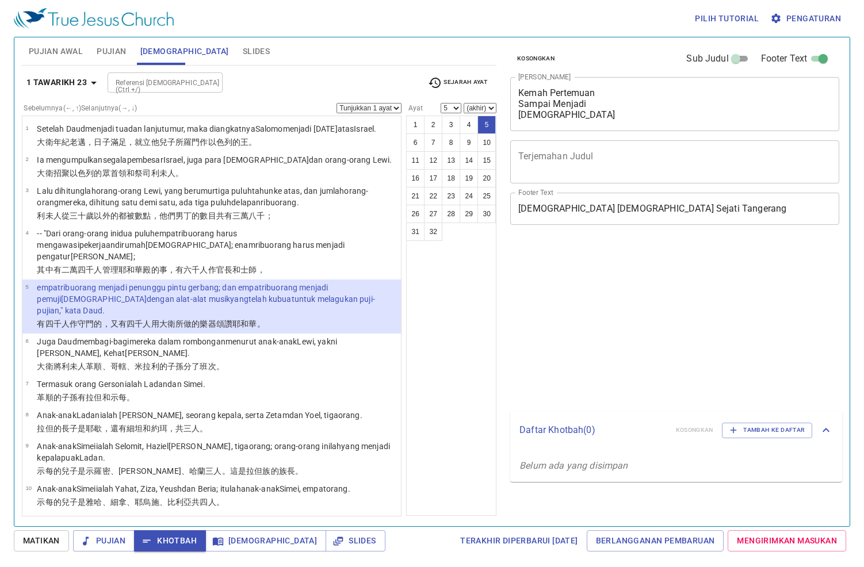
select select "5"
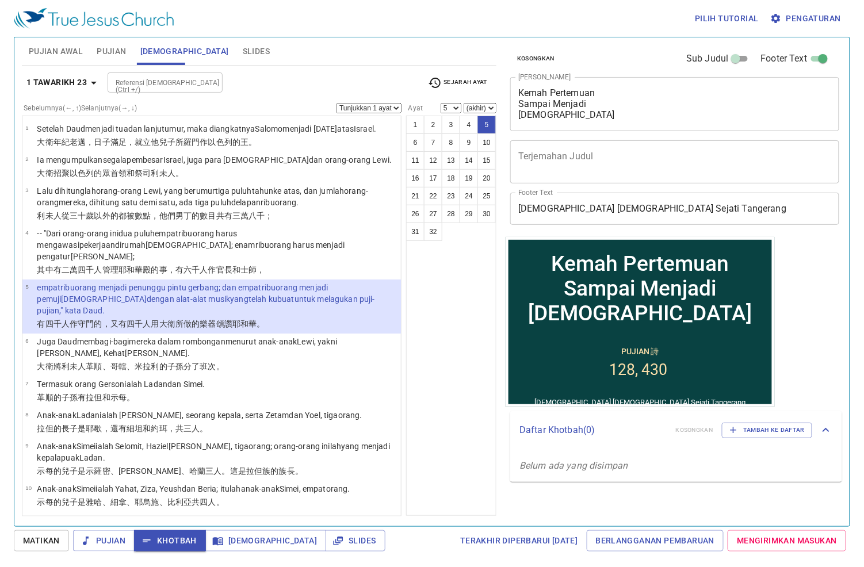
scroll to position [983, 0]
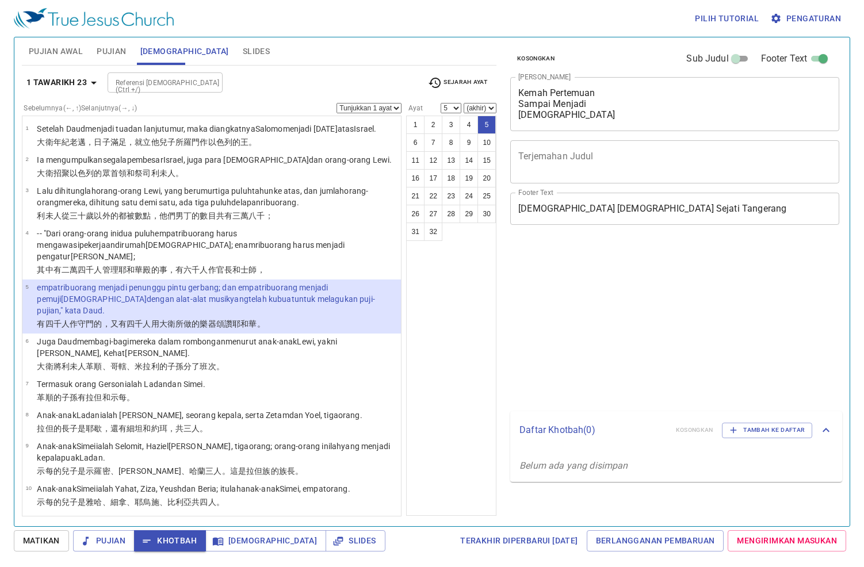
select select "5"
